Goal: Transaction & Acquisition: Purchase product/service

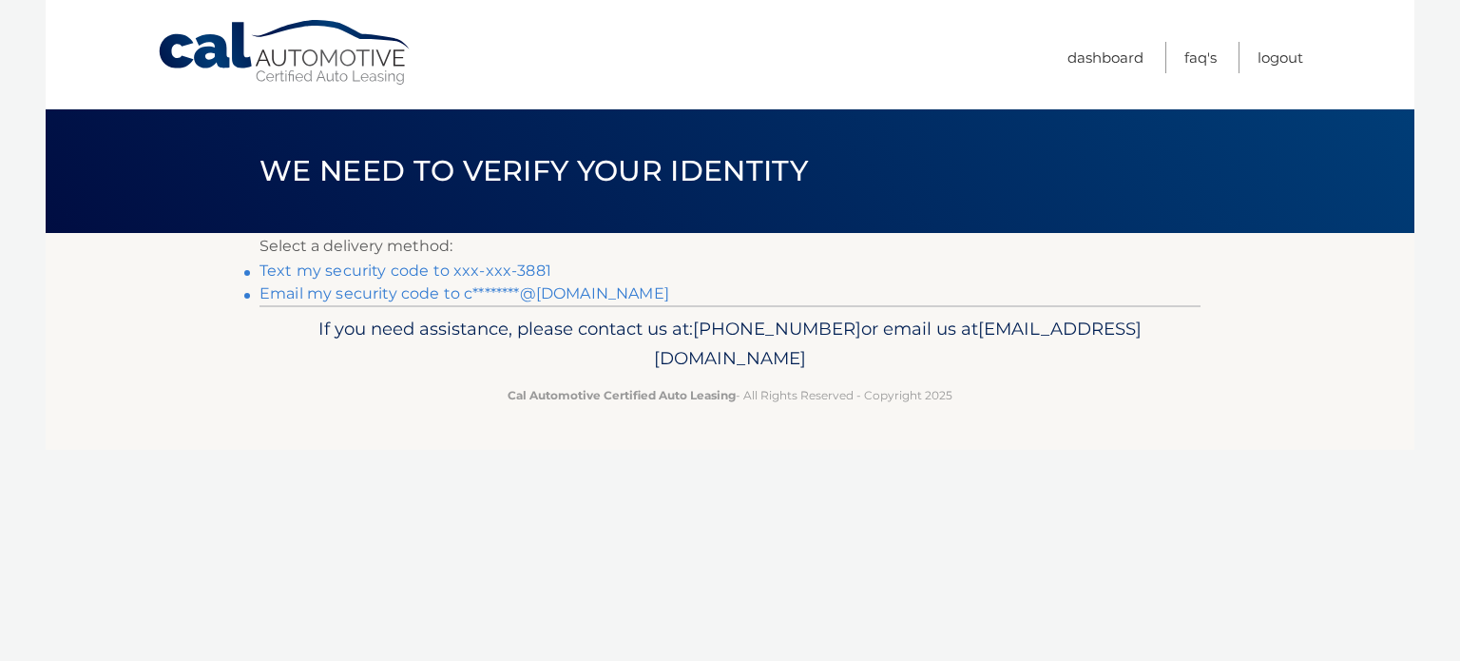
click at [503, 271] on link "Text my security code to xxx-xxx-3881" at bounding box center [405, 270] width 292 height 18
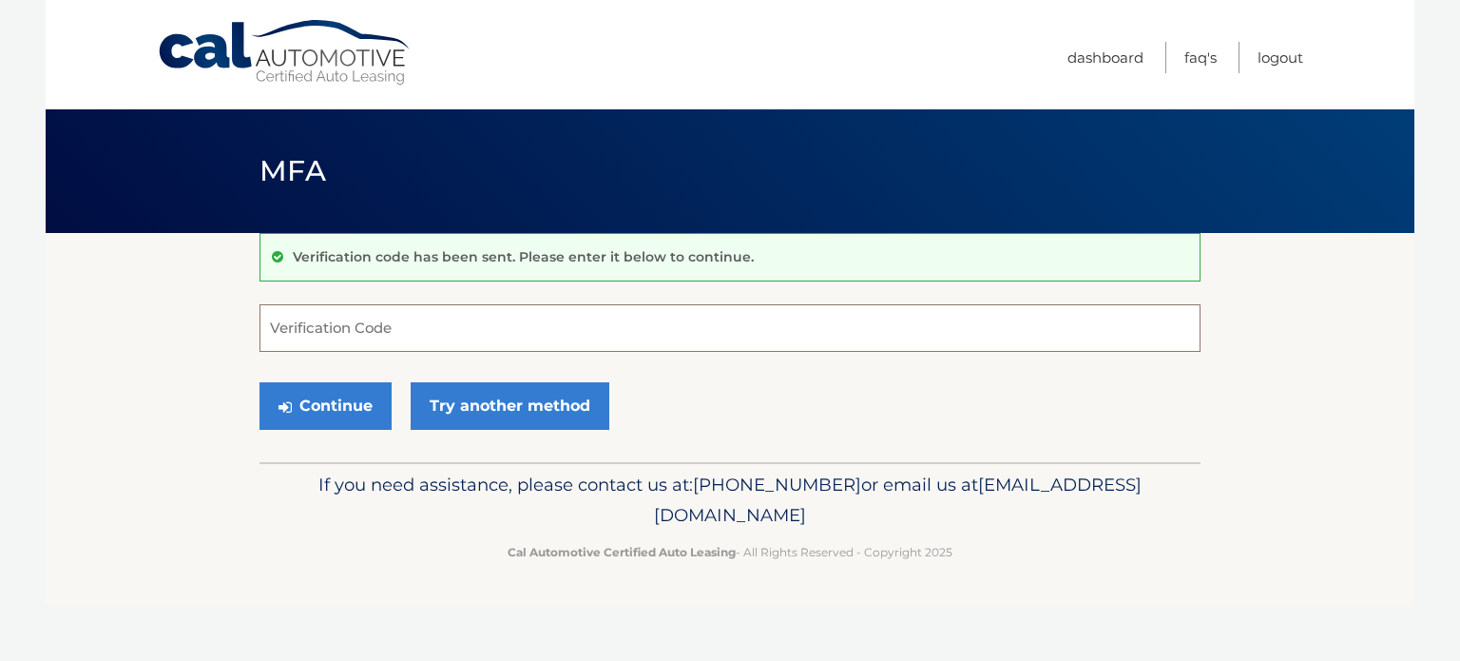
click at [613, 322] on input "Verification Code" at bounding box center [729, 328] width 941 height 48
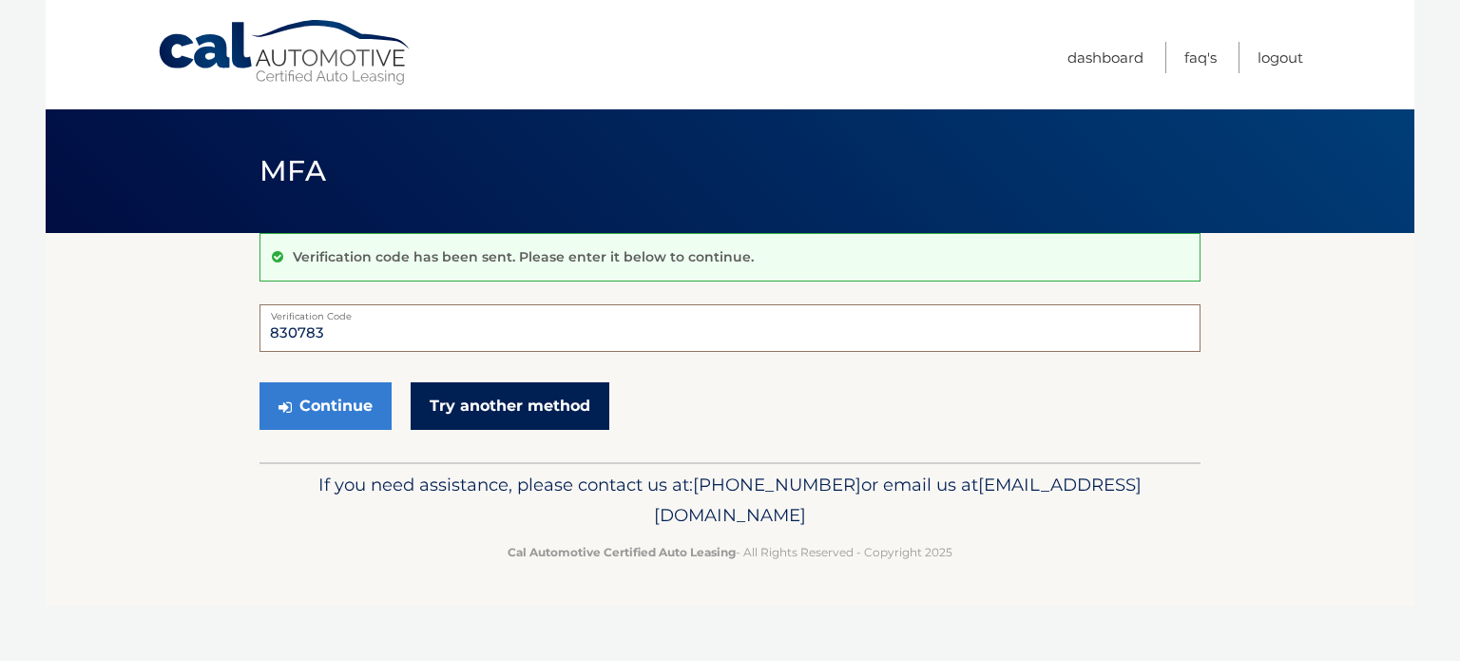
type input "830783"
click at [574, 400] on link "Try another method" at bounding box center [510, 406] width 199 height 48
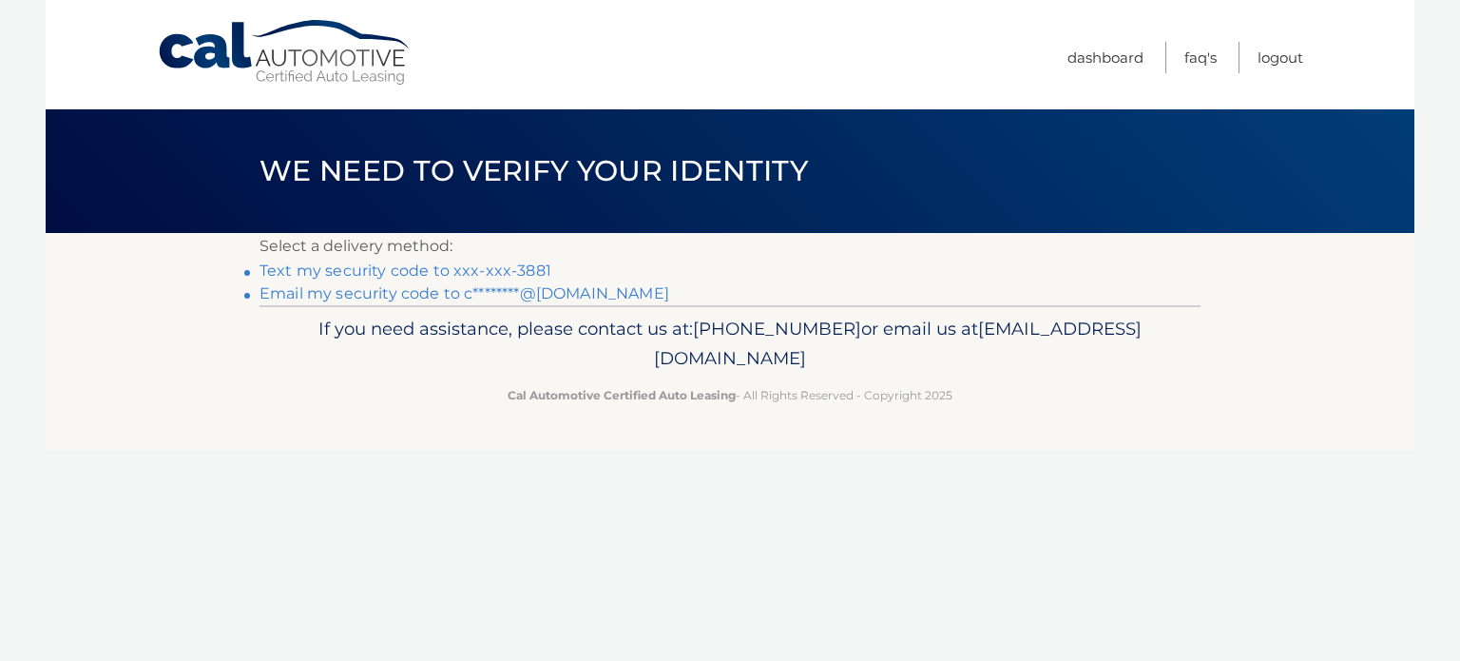
click at [446, 267] on link "Text my security code to xxx-xxx-3881" at bounding box center [405, 270] width 292 height 18
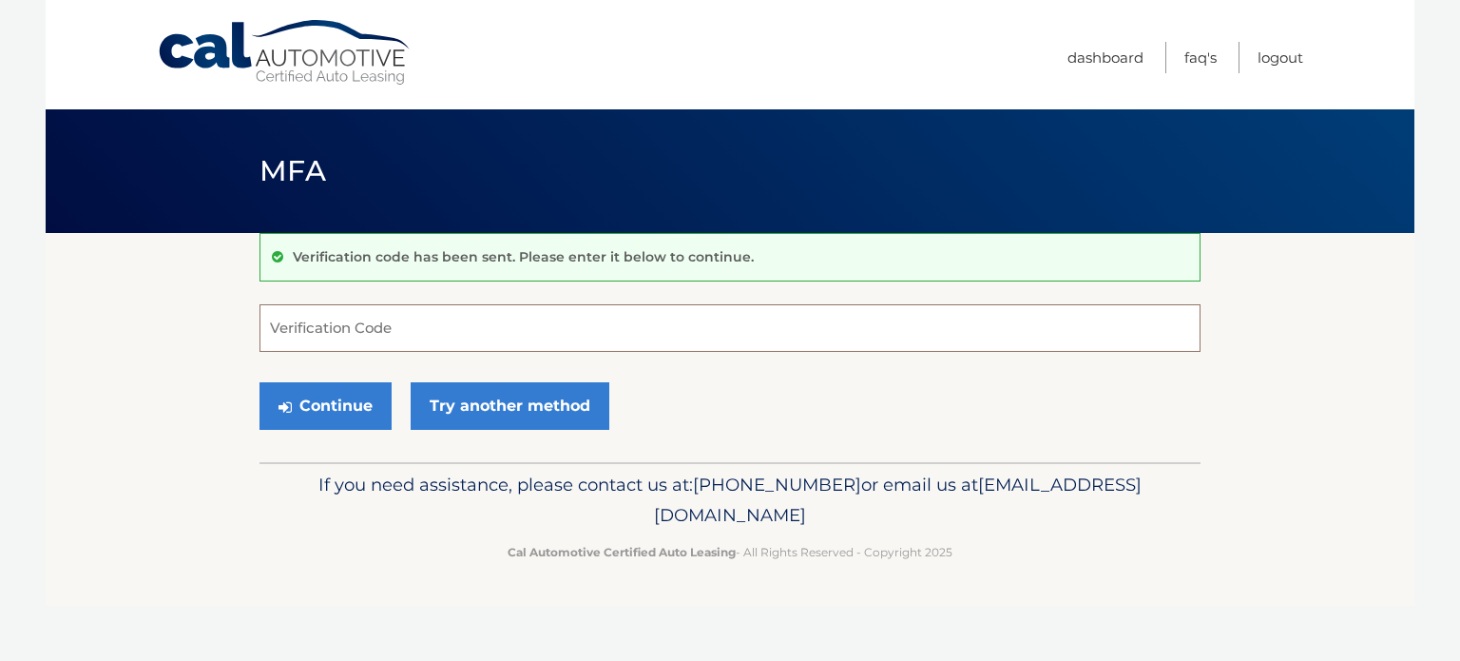
click at [445, 334] on input "Verification Code" at bounding box center [729, 328] width 941 height 48
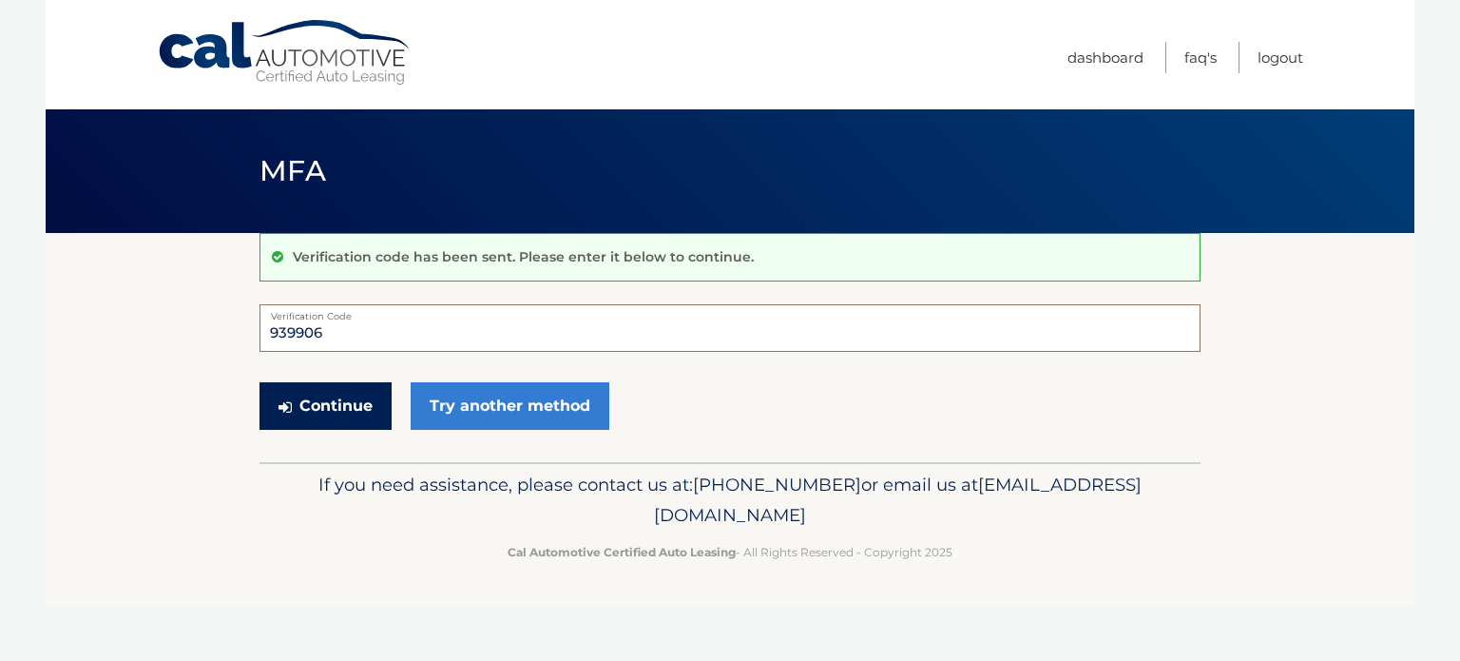
type input "939906"
click at [311, 394] on button "Continue" at bounding box center [325, 406] width 132 height 48
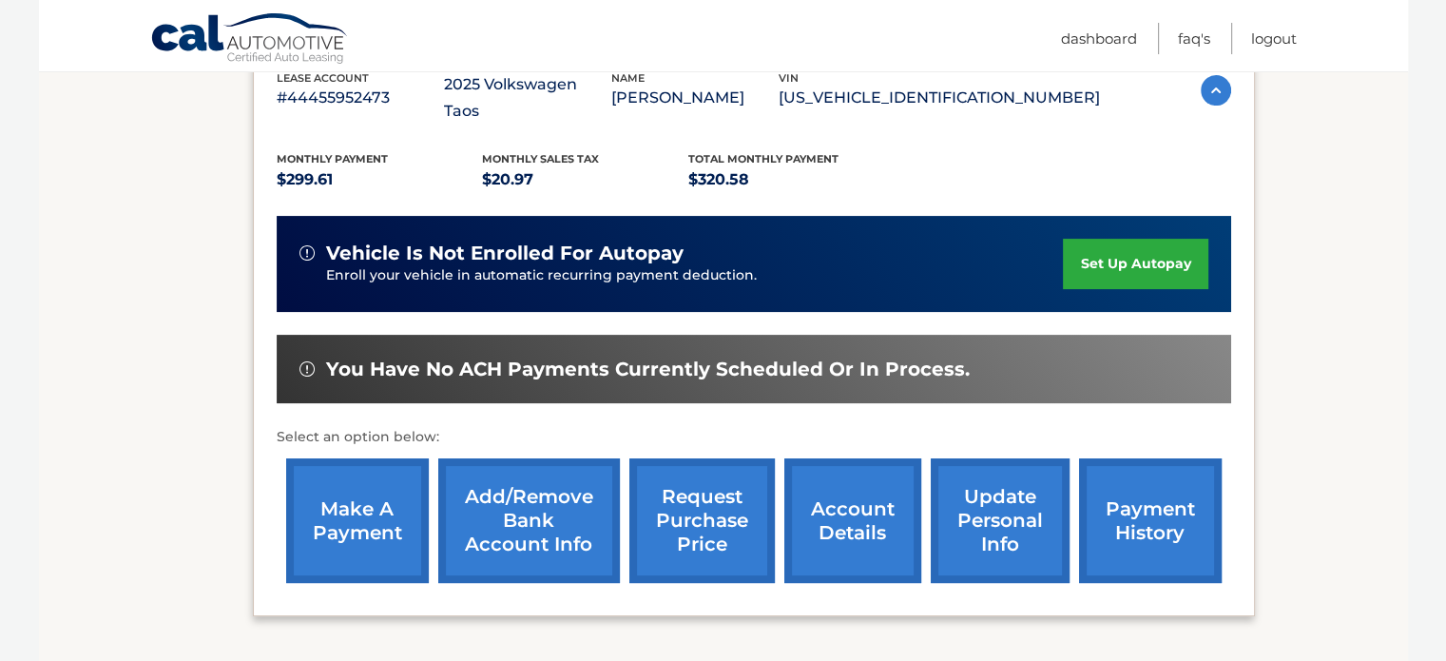
scroll to position [394, 0]
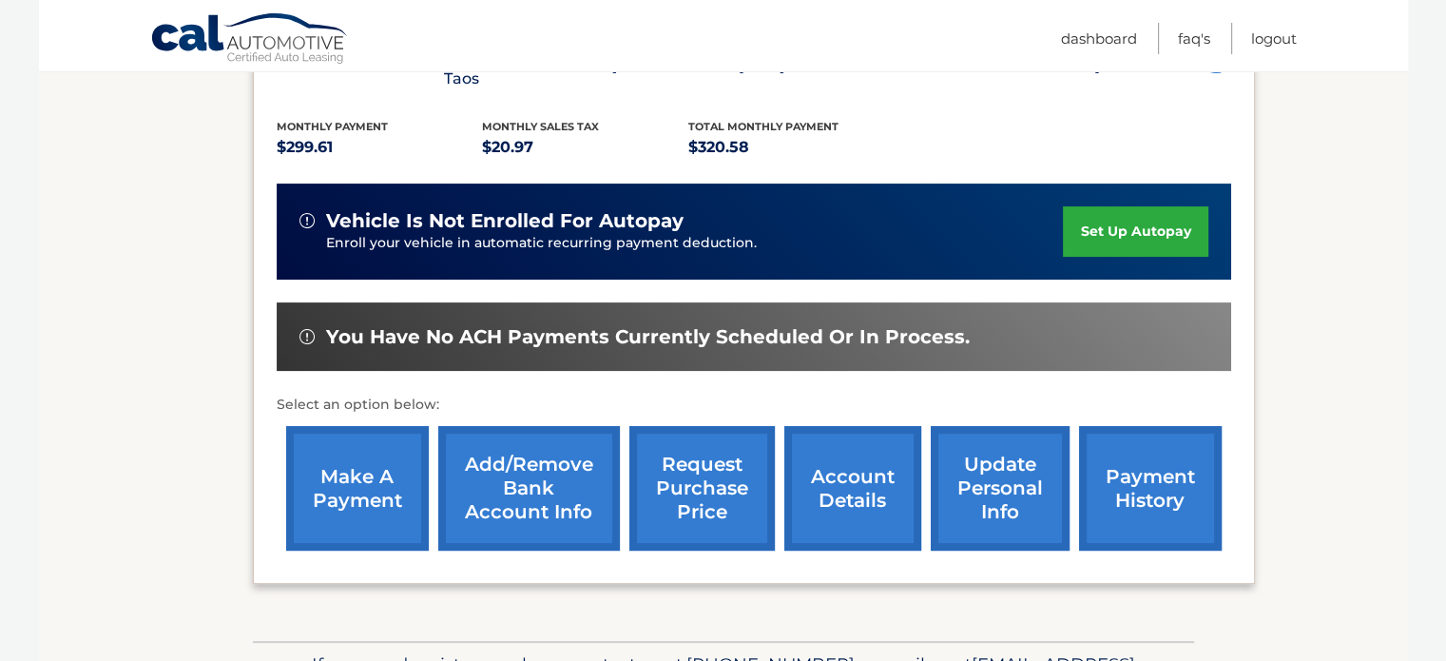
click at [336, 470] on link "make a payment" at bounding box center [357, 488] width 143 height 125
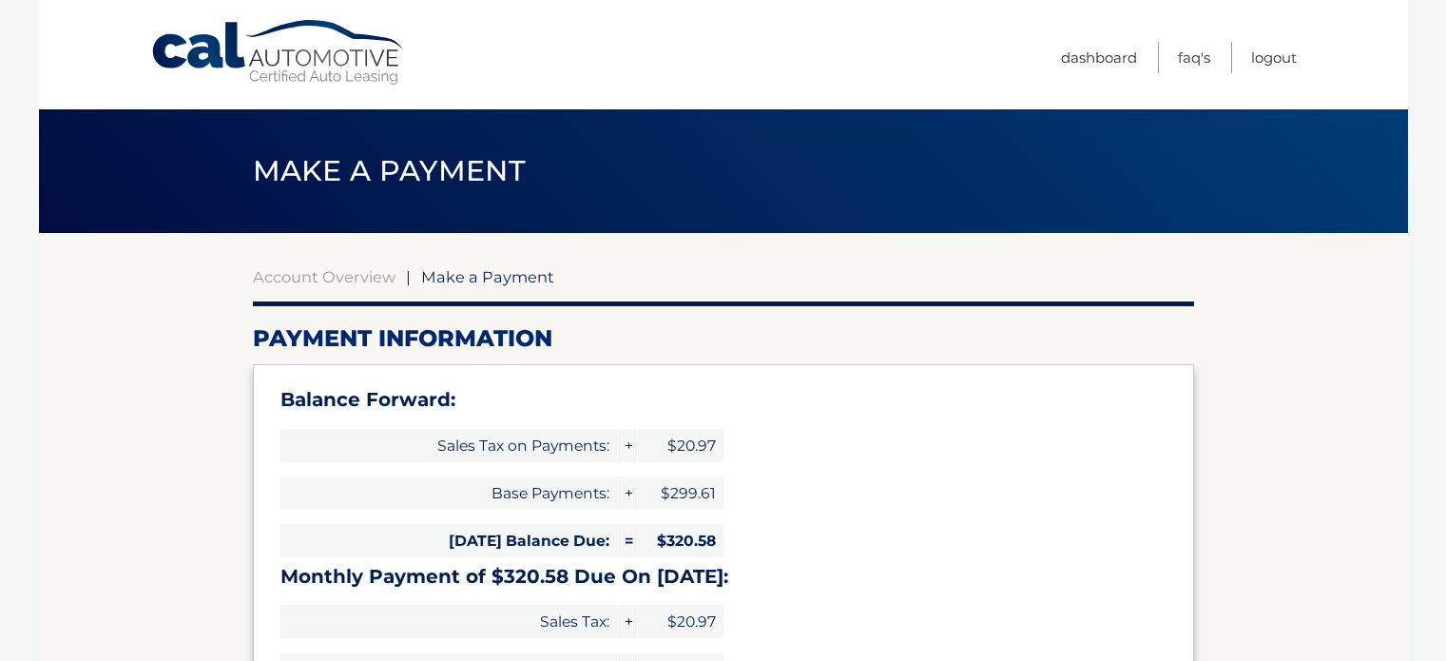
select select "OTg1OWQ3ZGQtODlhMC00Y2E5LThiYjgtYTEwMWVkMDc1ZmUy"
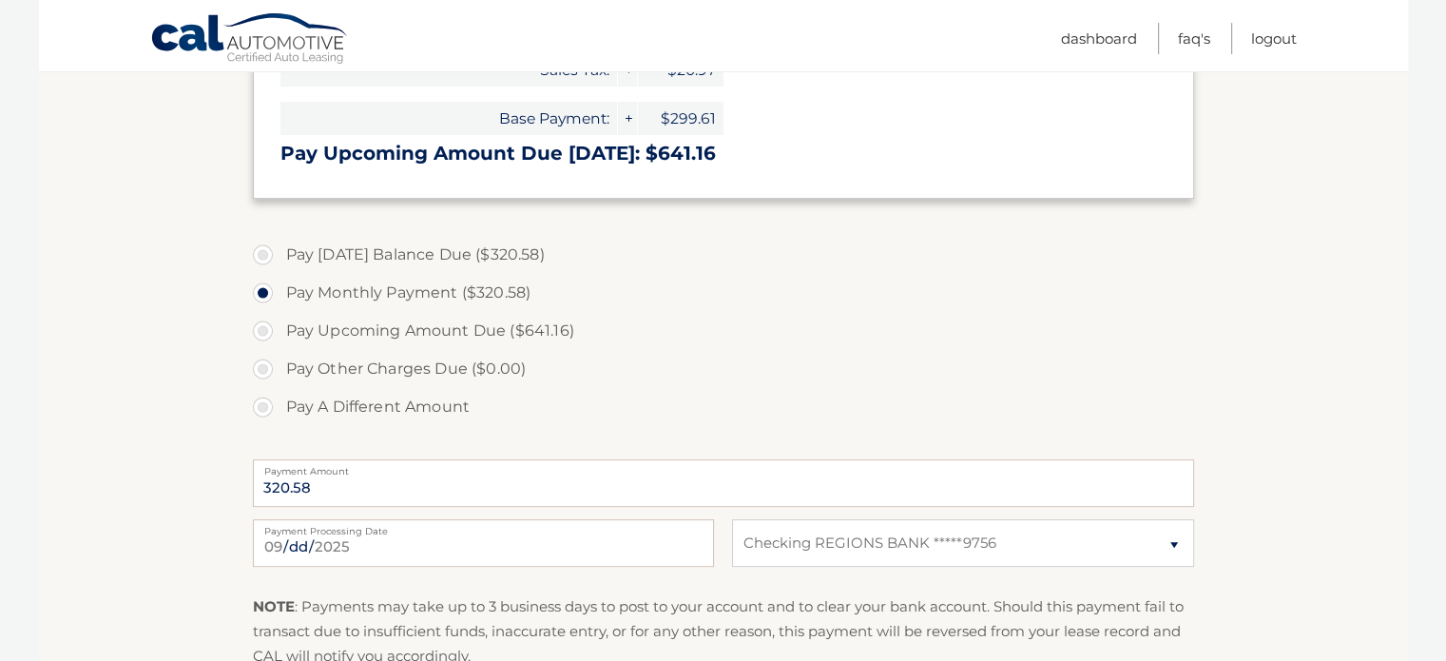
scroll to position [665, 0]
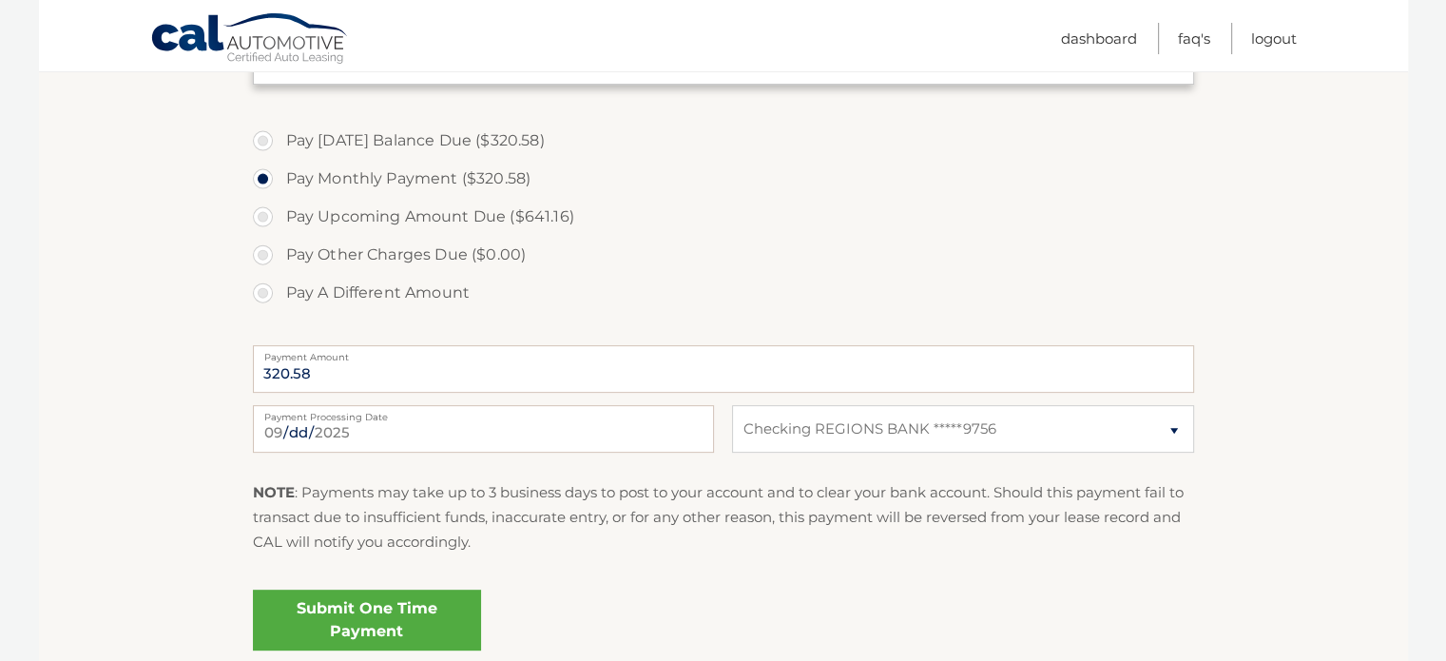
click at [270, 138] on label "Pay [DATE] Balance Due ($320.58)" at bounding box center [723, 141] width 941 height 38
click at [270, 138] on input "Pay [DATE] Balance Due ($320.58)" at bounding box center [269, 137] width 19 height 30
radio input "true"
click at [259, 176] on label "Pay Monthly Payment ($320.58)" at bounding box center [723, 179] width 941 height 38
click at [260, 176] on input "Pay Monthly Payment ($320.58)" at bounding box center [269, 175] width 19 height 30
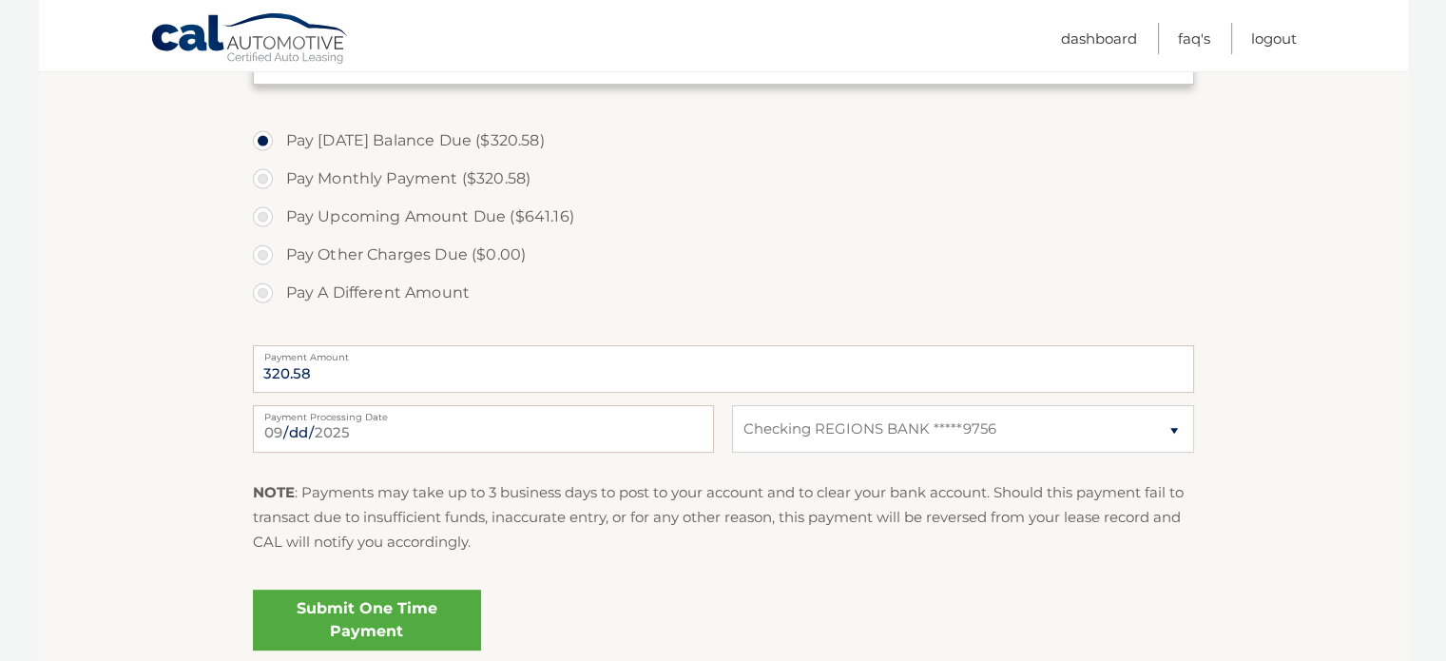
radio input "true"
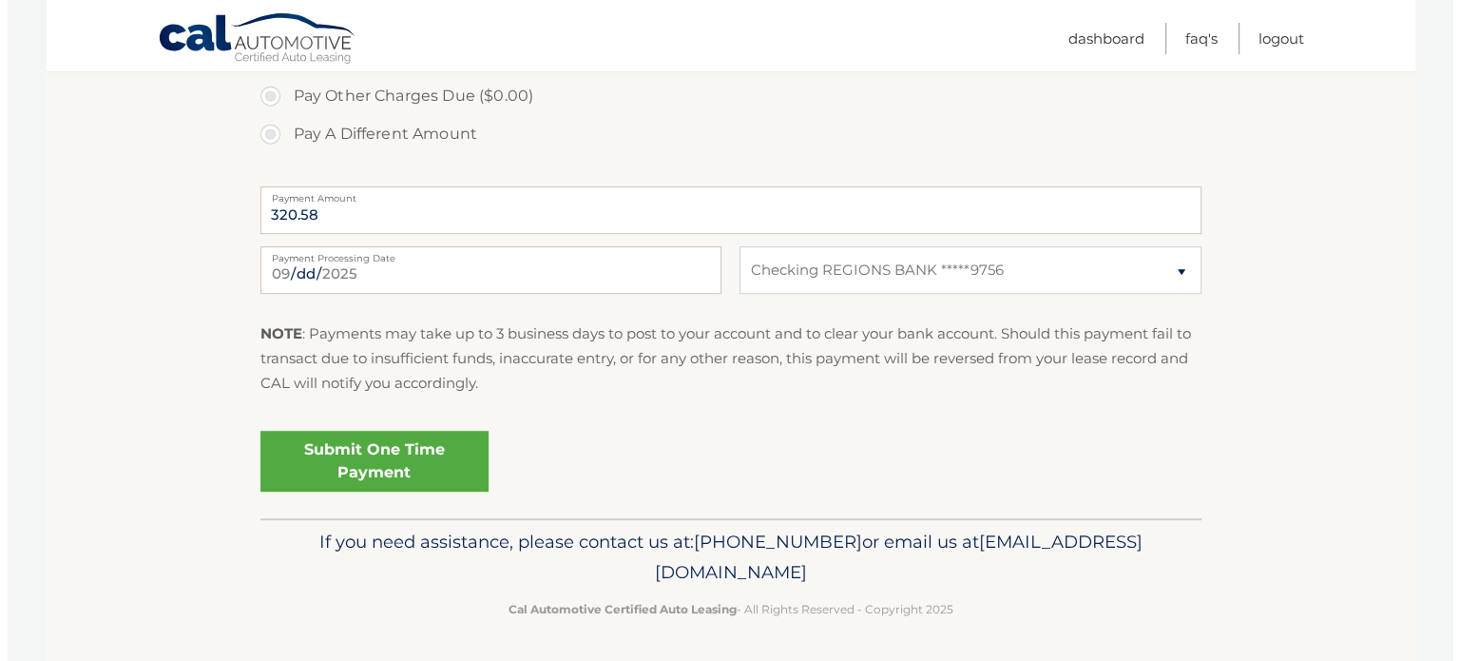
scroll to position [825, 0]
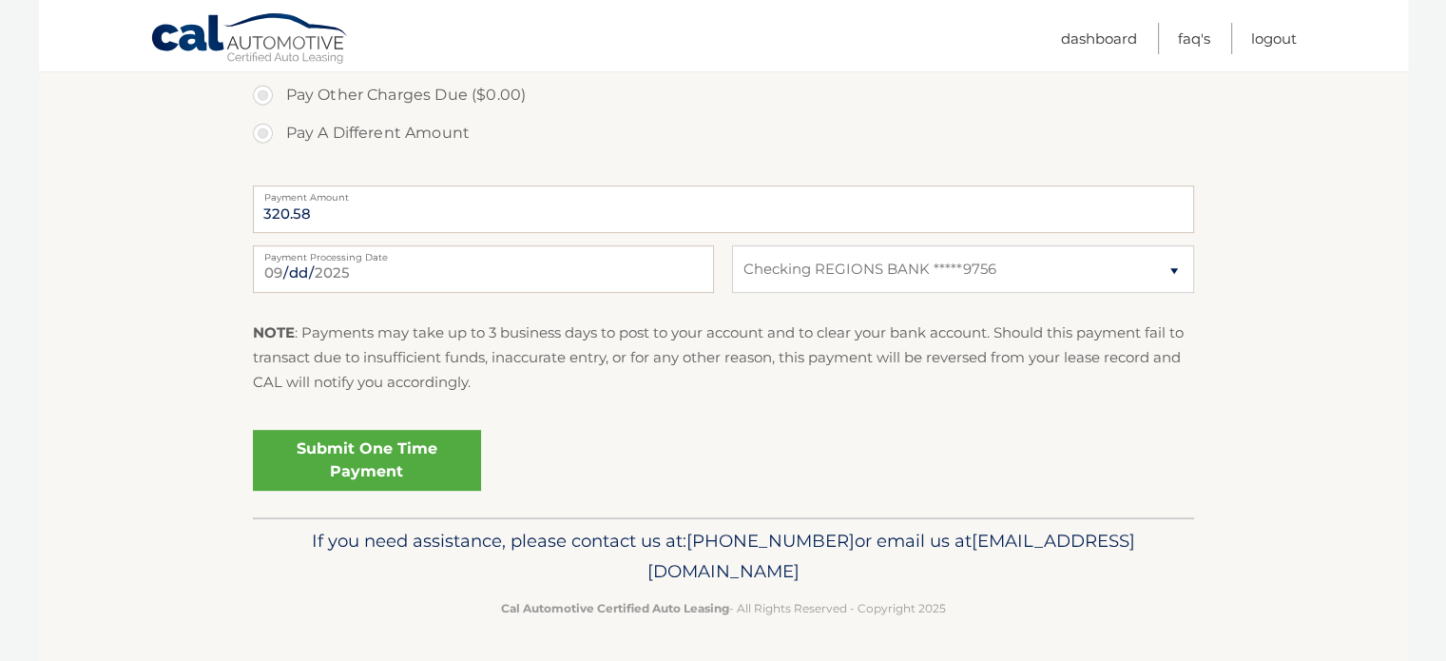
click at [426, 461] on link "Submit One Time Payment" at bounding box center [367, 460] width 228 height 61
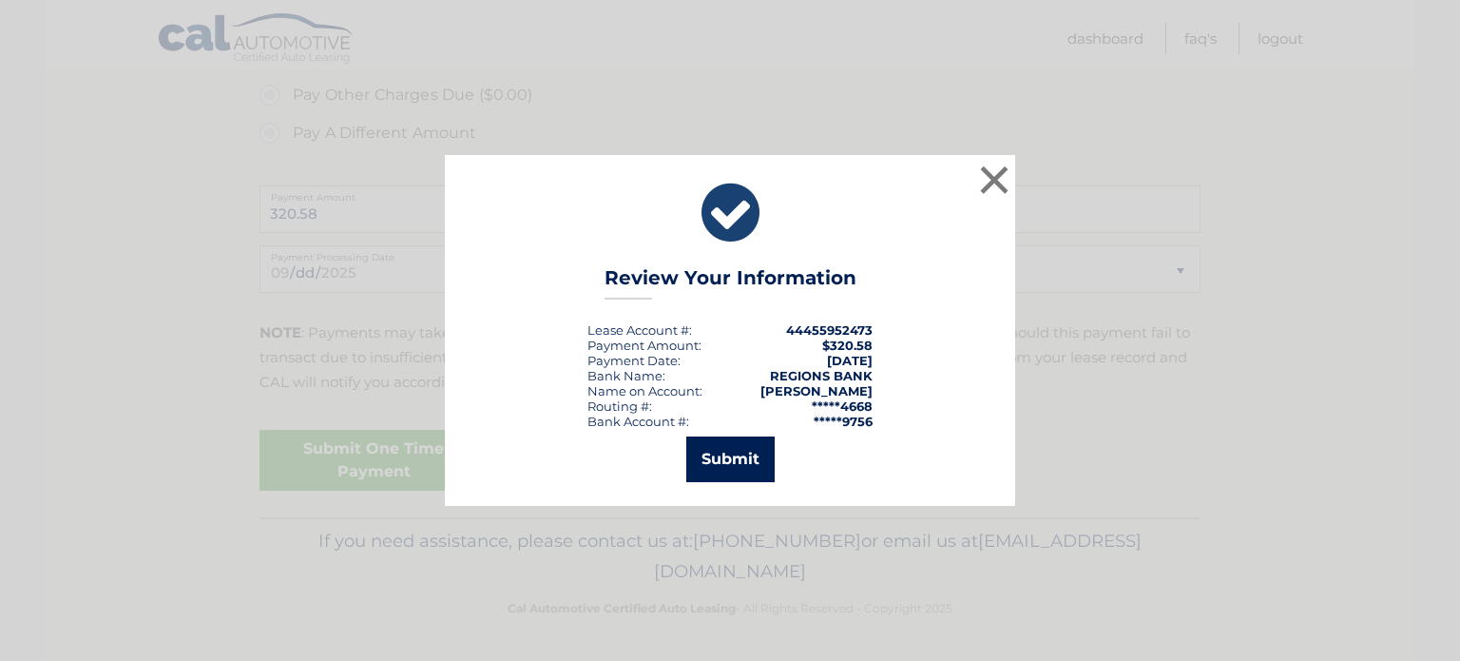
click at [725, 451] on button "Submit" at bounding box center [730, 459] width 88 height 46
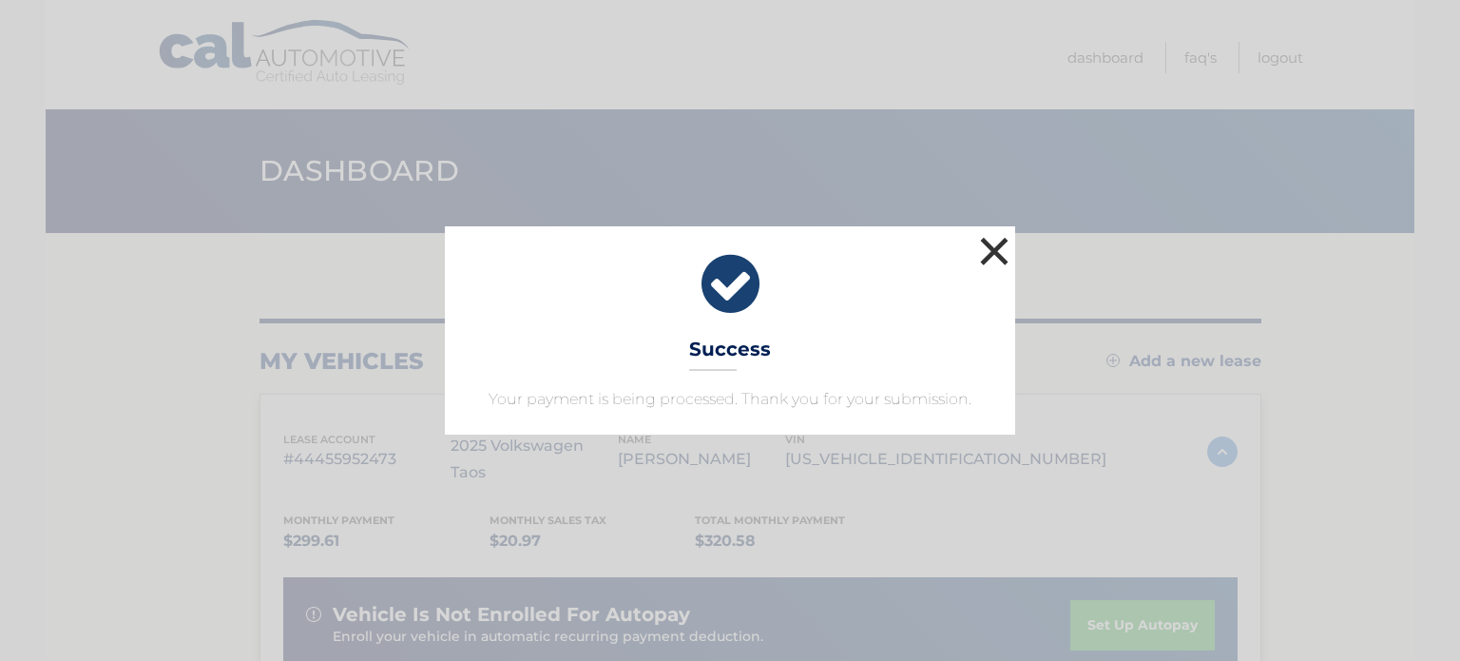
click at [989, 250] on button "×" at bounding box center [994, 251] width 38 height 38
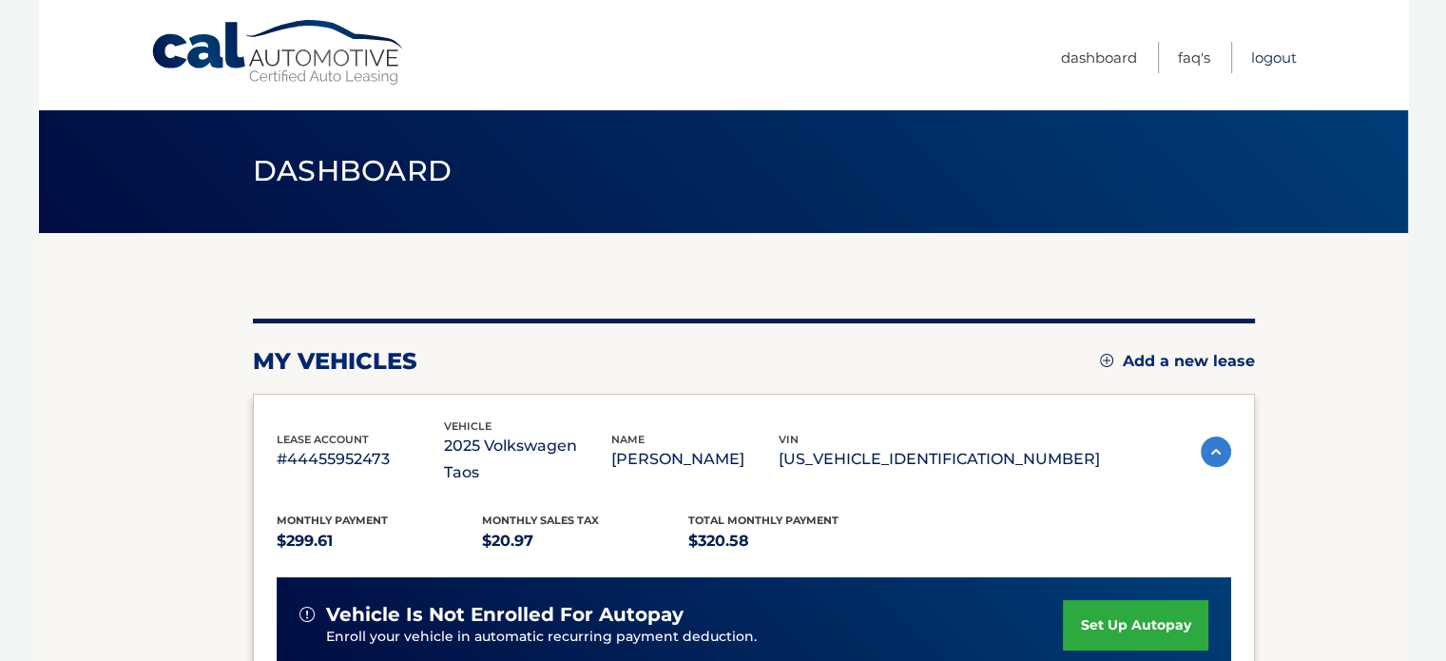
click at [1275, 57] on link "Logout" at bounding box center [1274, 57] width 46 height 31
